Goal: Information Seeking & Learning: Find specific fact

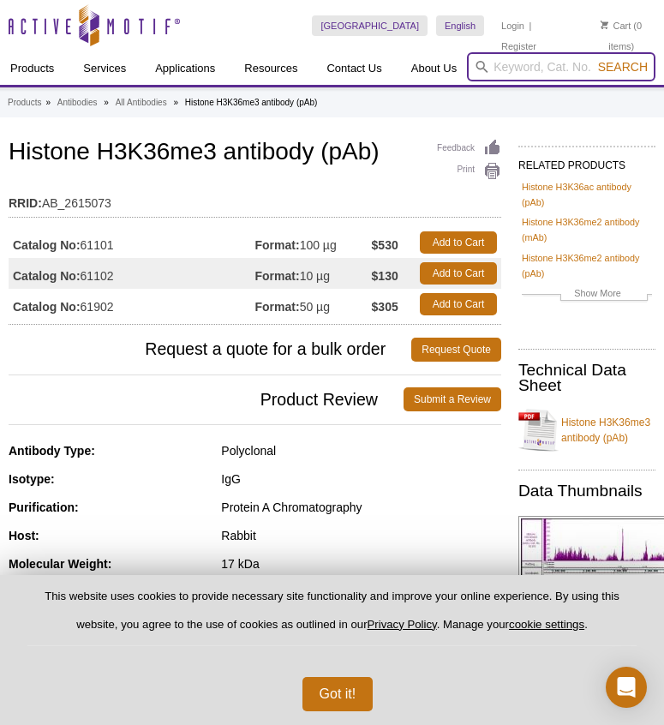
click at [530, 67] on input "search" at bounding box center [561, 66] width 189 height 29
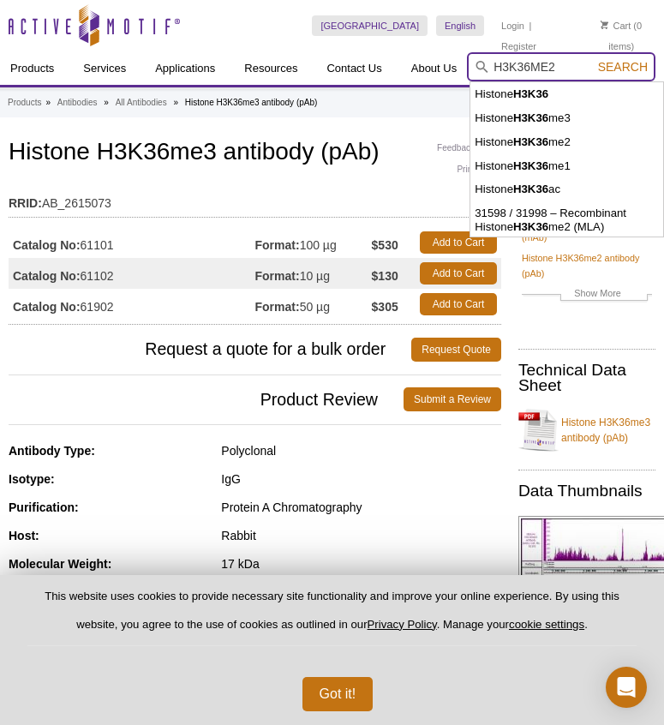
type input "H3K36ME2"
click at [593, 59] on button "Search" at bounding box center [623, 66] width 60 height 15
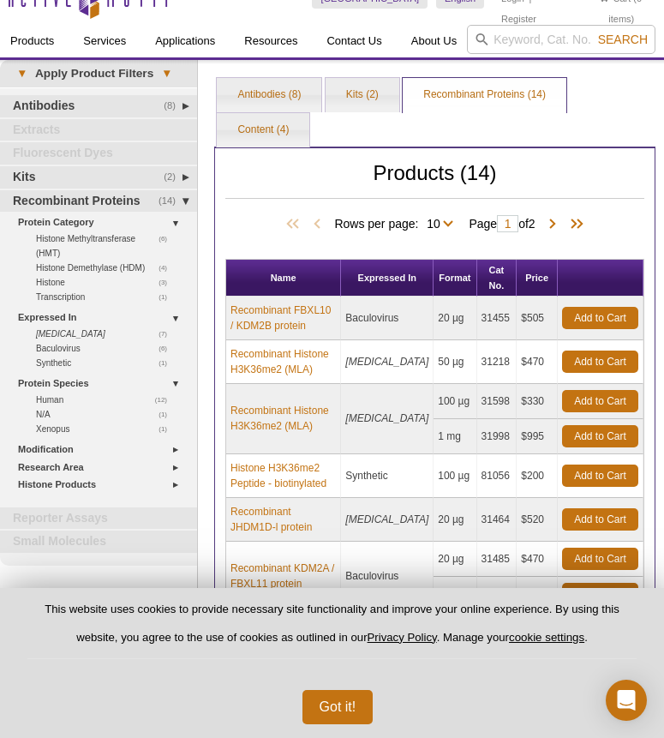
scroll to position [11, 0]
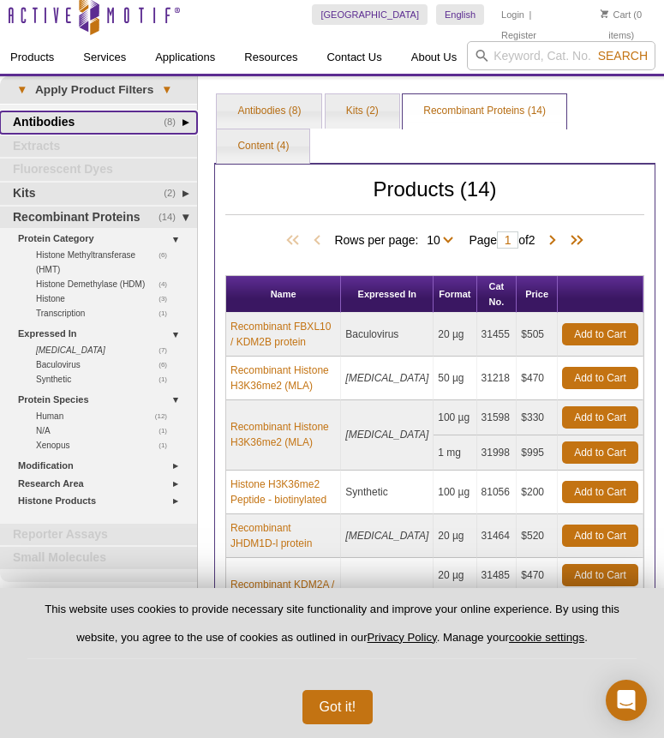
click at [85, 118] on link "(8) Antibodies" at bounding box center [98, 122] width 197 height 22
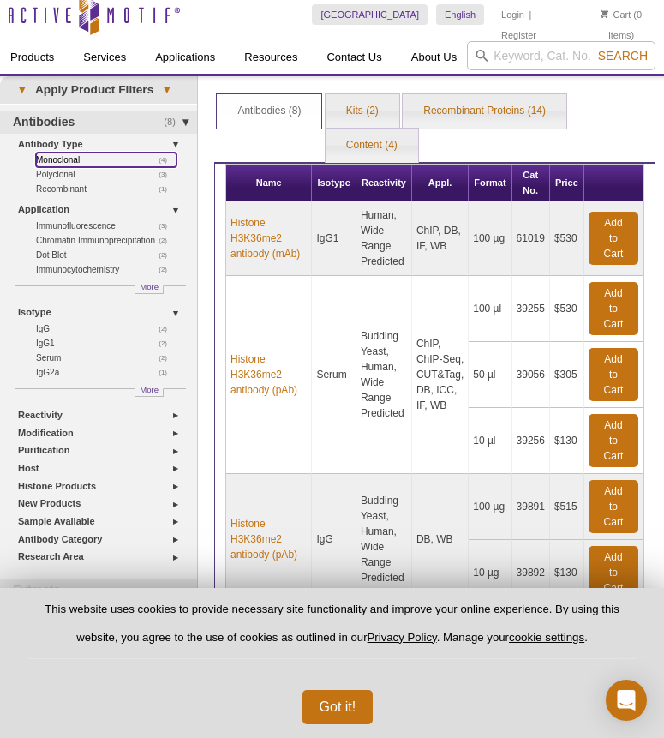
click at [59, 157] on link "(4) Monoclonal" at bounding box center [106, 160] width 141 height 15
click at [62, 161] on link "(4) Monoclonal" at bounding box center [106, 160] width 141 height 15
click at [63, 158] on link "(4) Monoclonal" at bounding box center [106, 160] width 141 height 15
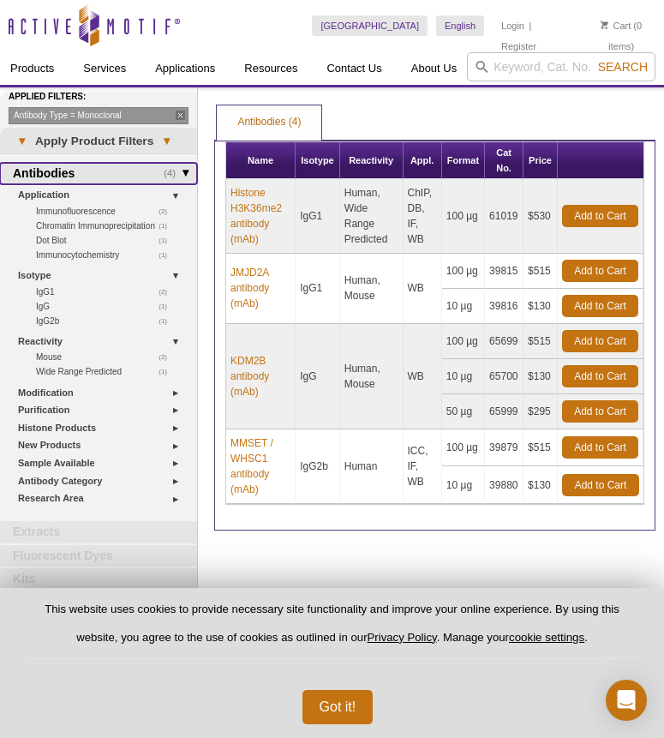
click at [93, 168] on link "(4) Antibodies" at bounding box center [98, 174] width 197 height 22
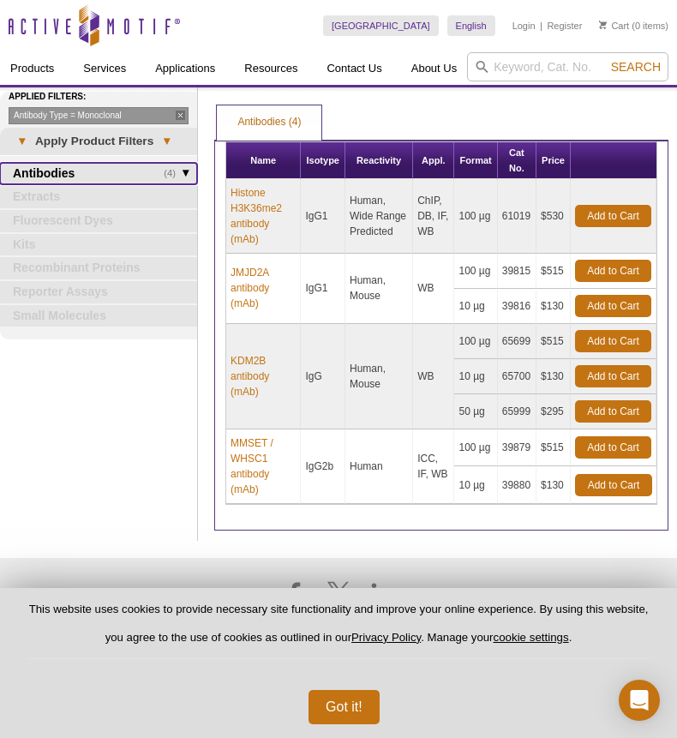
click at [93, 168] on link "(4) Antibodies" at bounding box center [98, 174] width 197 height 22
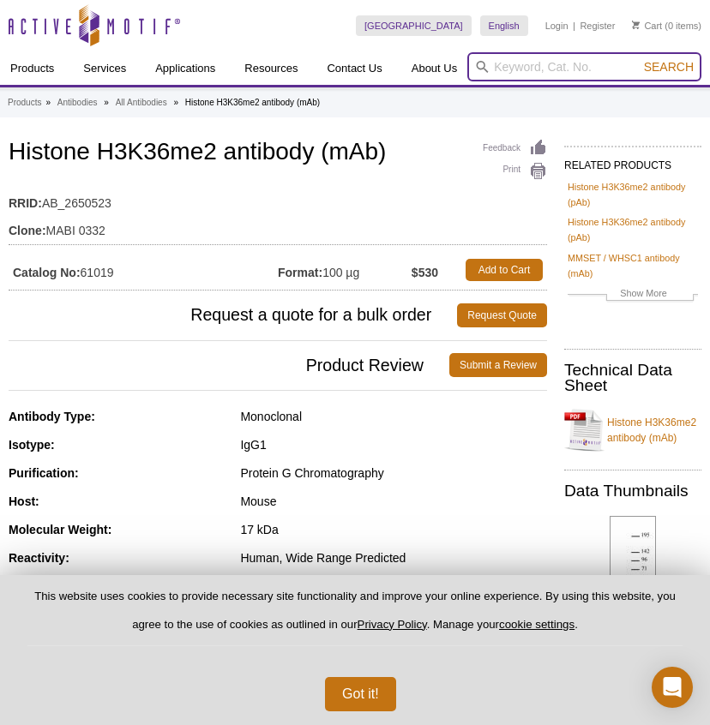
click at [544, 65] on input "search" at bounding box center [584, 66] width 234 height 29
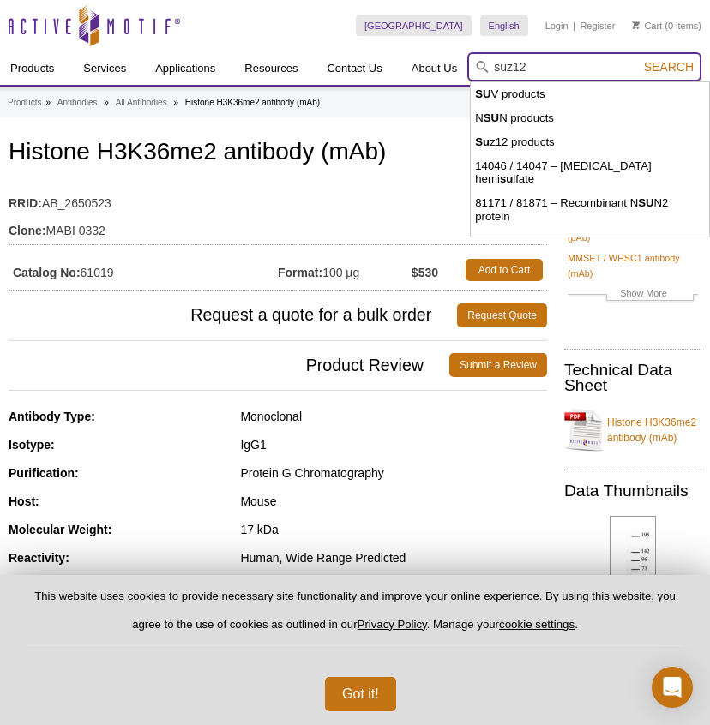
click at [639, 59] on button "Search" at bounding box center [669, 66] width 60 height 15
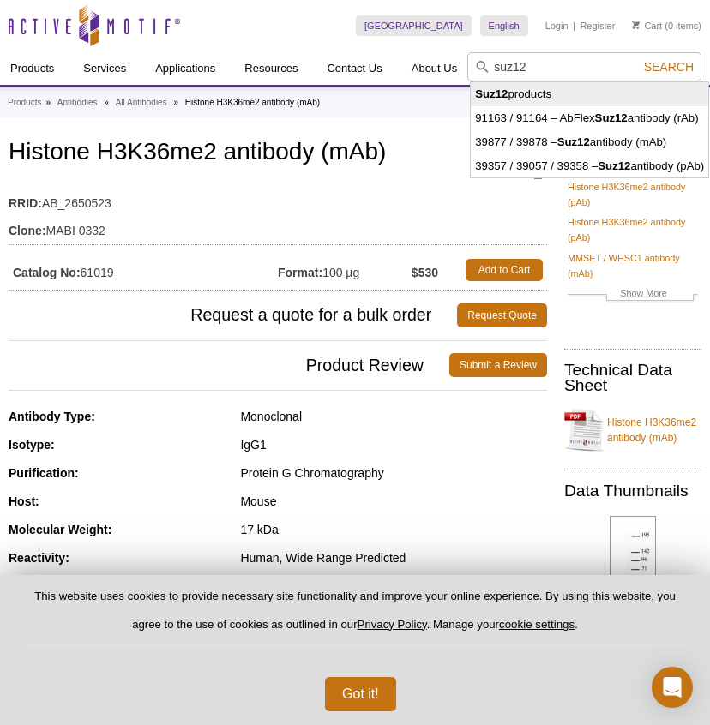
click at [538, 97] on li "Suz12 products" at bounding box center [589, 94] width 237 height 24
type input "Suz12 products"
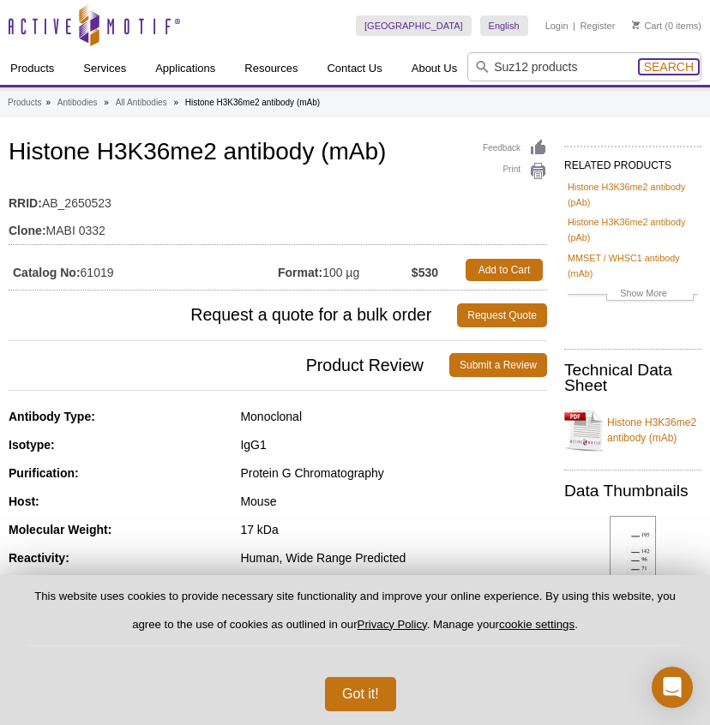
click at [677, 64] on span "Search" at bounding box center [669, 67] width 50 height 14
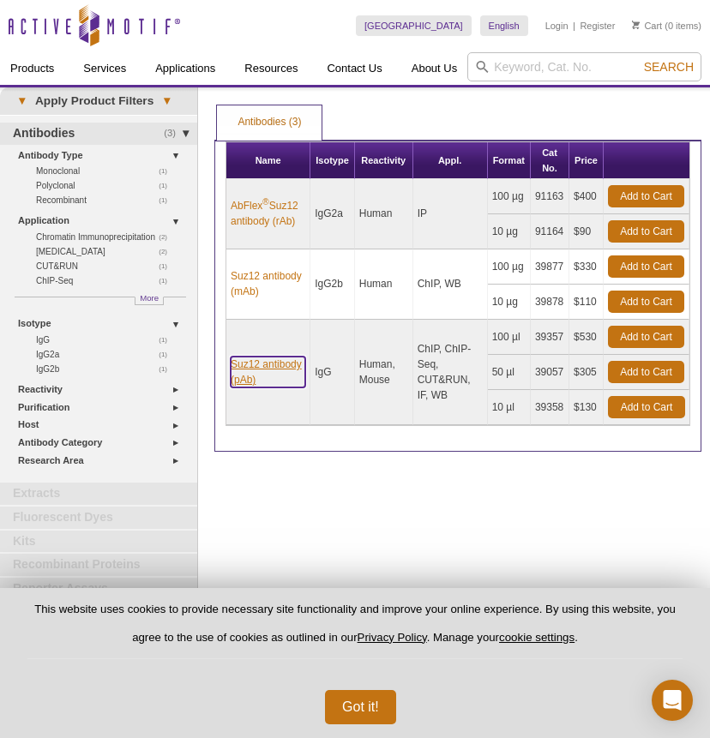
click at [245, 378] on link "Suz12 antibody (pAb)" at bounding box center [268, 372] width 75 height 31
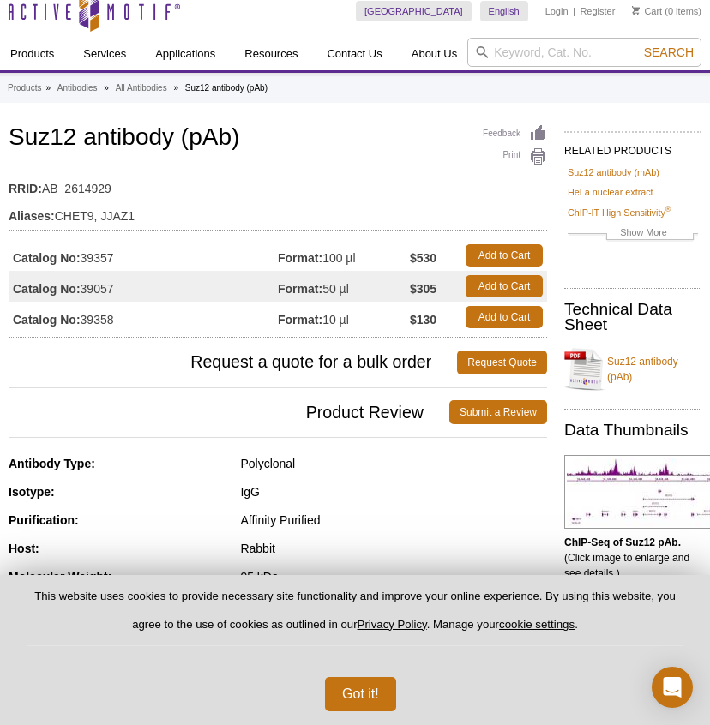
scroll to position [322, 0]
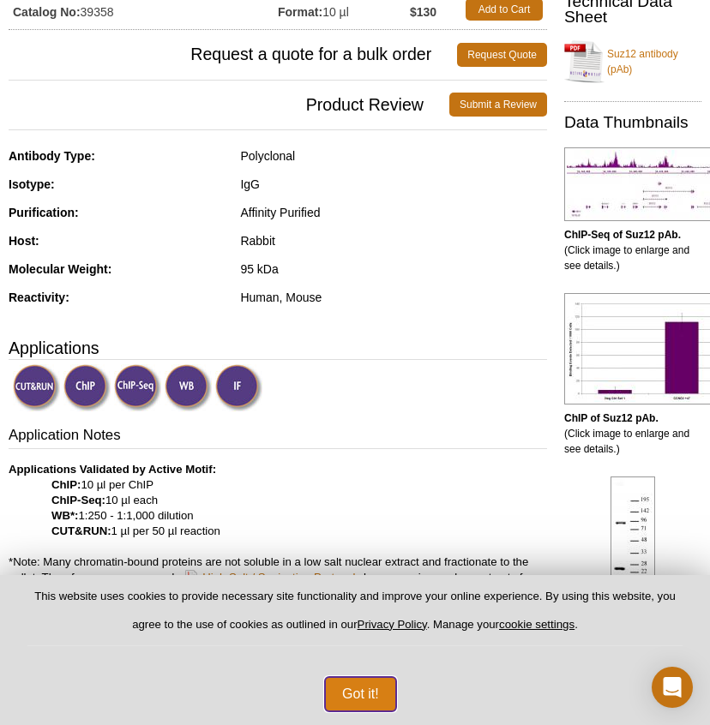
click at [377, 696] on button "Got it!" at bounding box center [360, 694] width 71 height 34
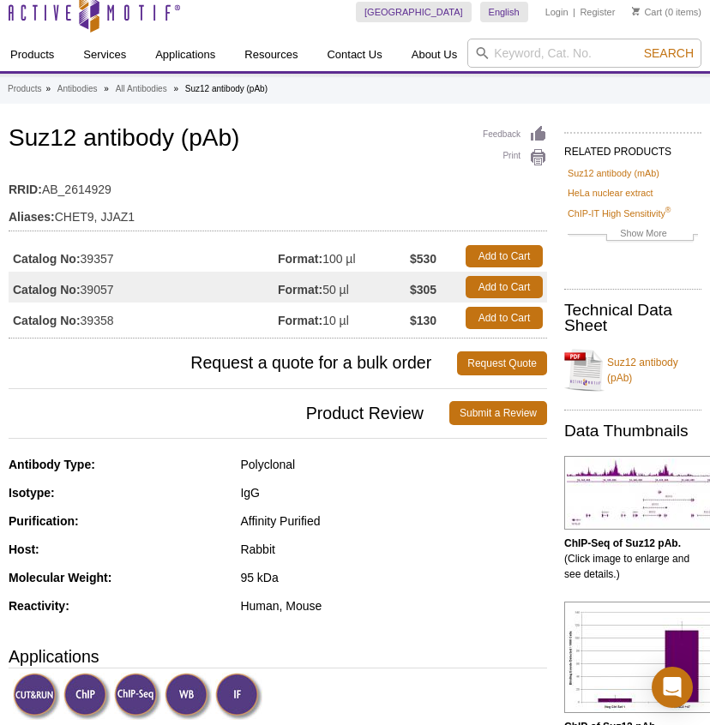
scroll to position [0, 0]
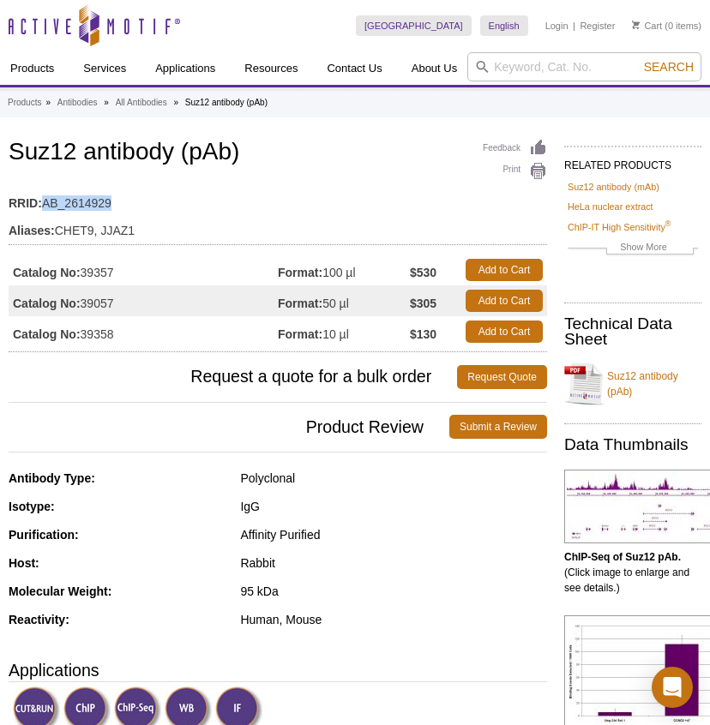
drag, startPoint x: 45, startPoint y: 206, endPoint x: 121, endPoint y: 206, distance: 75.4
click at [121, 206] on td "RRID: AB_2614929" at bounding box center [278, 198] width 538 height 27
copy td "AB_2614929"
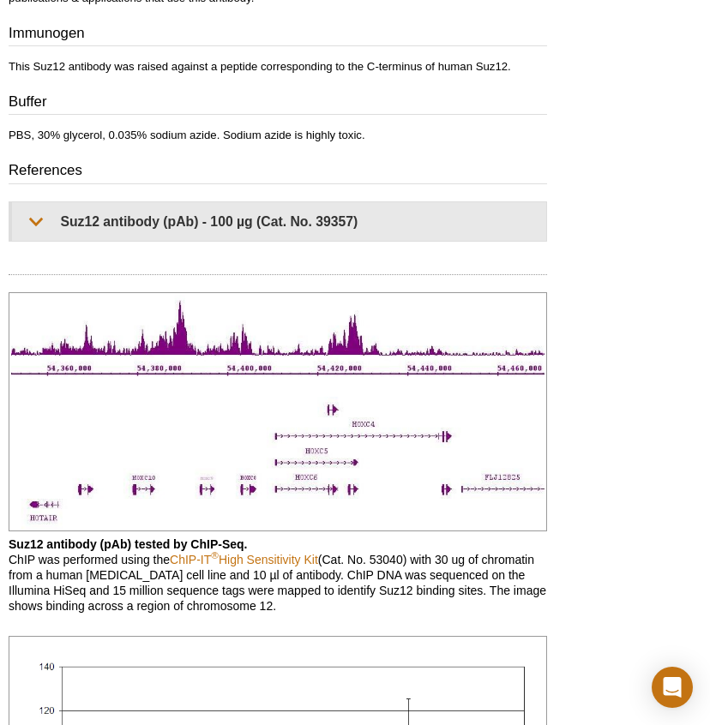
scroll to position [1175, 0]
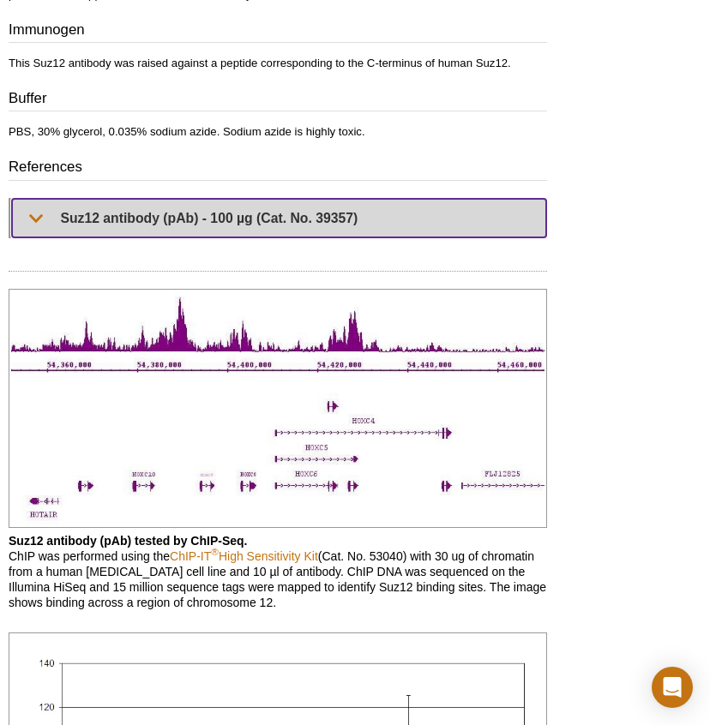
click at [39, 220] on summary "Suz12 antibody (pAb) - 100 µg (Cat. No. 39357)" at bounding box center [279, 218] width 534 height 39
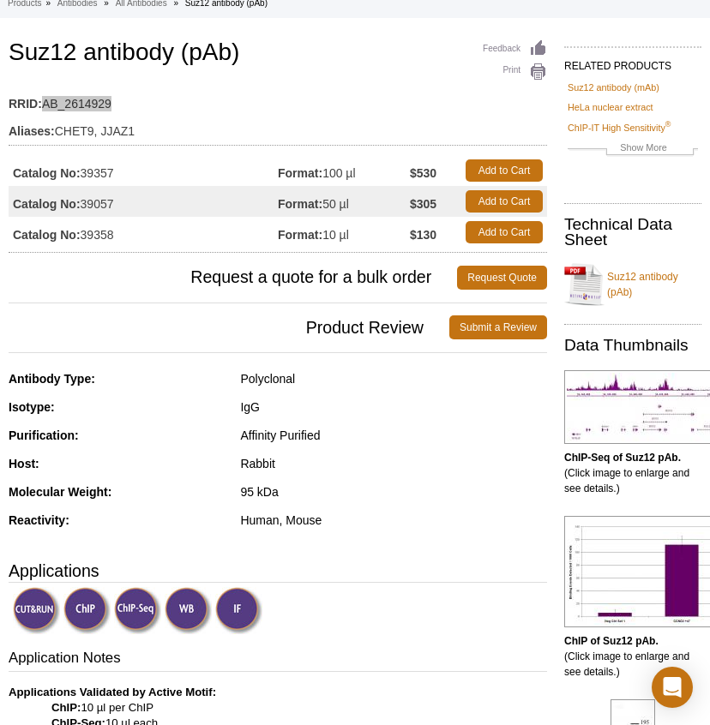
scroll to position [0, 0]
